Goal: Entertainment & Leisure: Consume media (video, audio)

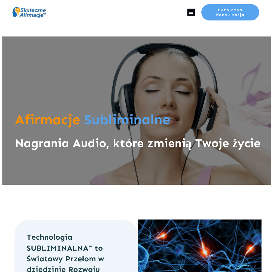
click at [193, 14] on icon at bounding box center [190, 12] width 7 height 7
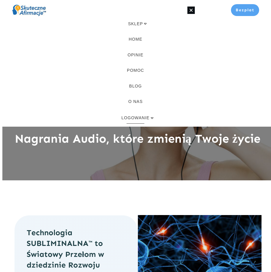
click at [130, 119] on span "LOGOWANIE" at bounding box center [136, 117] width 28 height 7
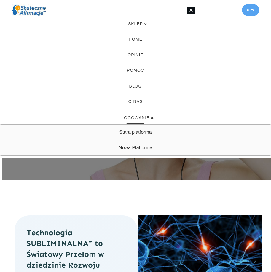
click at [132, 131] on span "Stara platforma" at bounding box center [135, 131] width 32 height 9
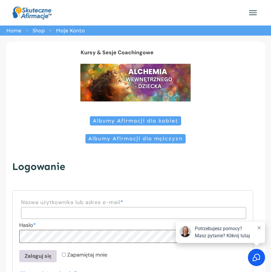
type input "**********"
click at [27, 255] on button "Zaloguj się" at bounding box center [37, 256] width 37 height 12
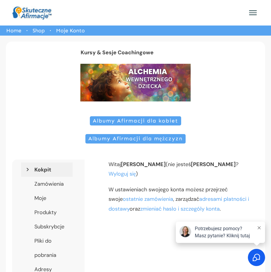
click at [115, 119] on span "Albumy Afirmacji dla kobiet" at bounding box center [135, 121] width 85 height 7
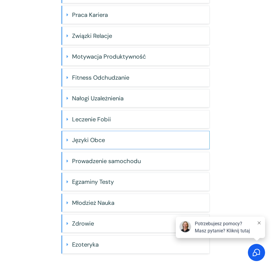
scroll to position [181, 0]
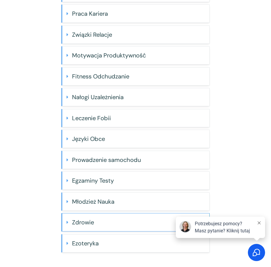
click at [91, 224] on h4 "Zdrowie" at bounding box center [138, 223] width 133 height 12
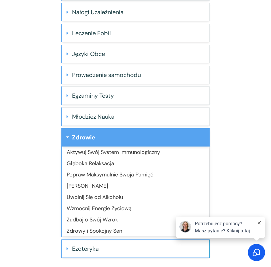
scroll to position [271, 0]
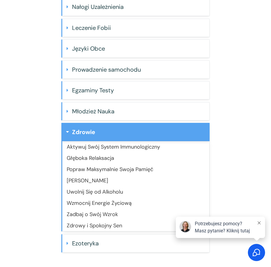
click at [100, 203] on link "Wzmocnij Energie Życiową" at bounding box center [99, 203] width 65 height 7
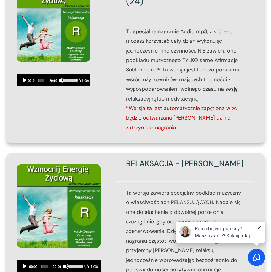
scroll to position [326, 0]
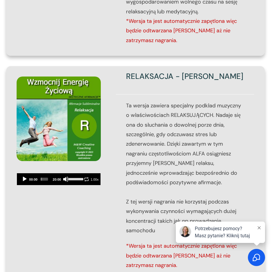
click at [23, 176] on button "Play" at bounding box center [25, 179] width 6 height 6
